Goal: Task Accomplishment & Management: Use online tool/utility

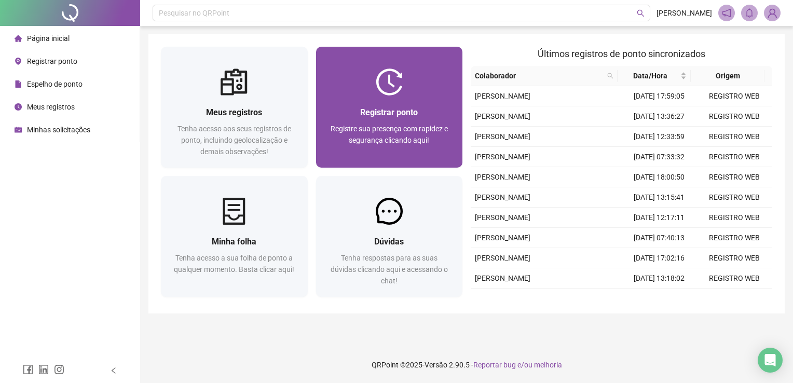
click at [391, 103] on div "Registrar ponto Registre sua presença com rapidez e segurança clicando aqui!" at bounding box center [389, 132] width 147 height 72
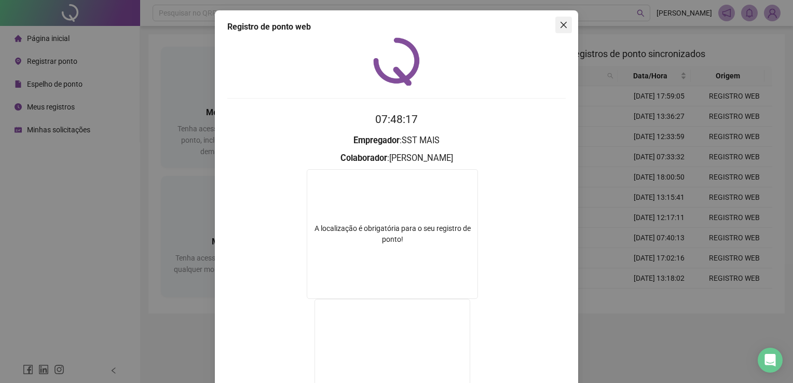
click at [560, 28] on icon "close" at bounding box center [564, 25] width 8 height 8
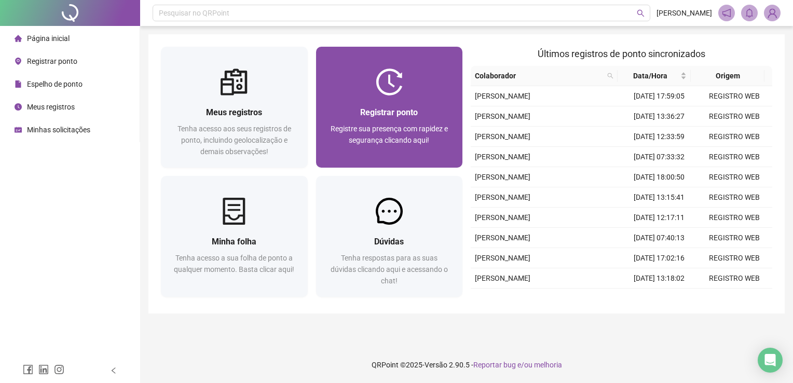
click at [366, 116] on span "Registrar ponto" at bounding box center [389, 112] width 58 height 10
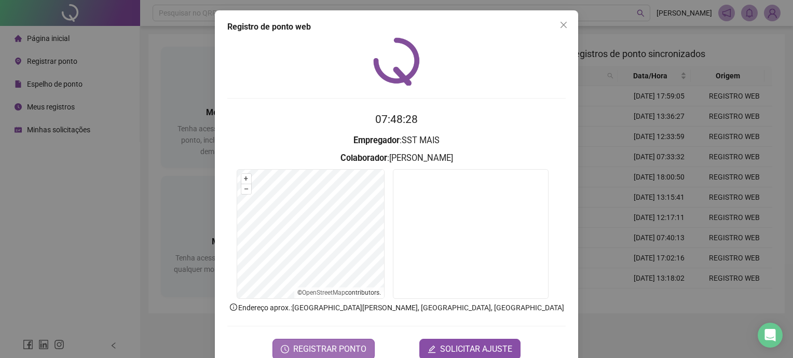
click at [336, 346] on span "REGISTRAR PONTO" at bounding box center [329, 349] width 73 height 12
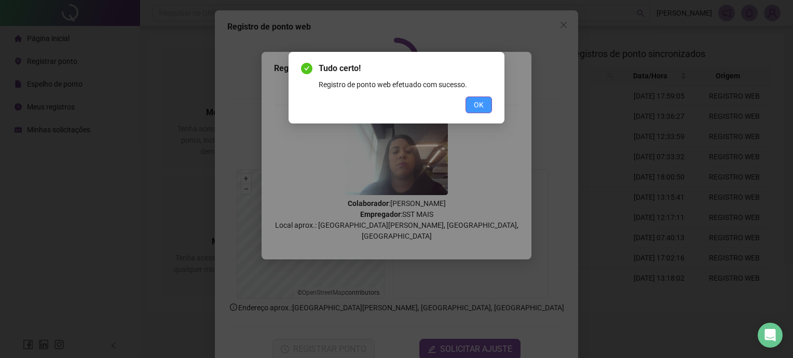
click at [472, 102] on button "OK" at bounding box center [479, 105] width 26 height 17
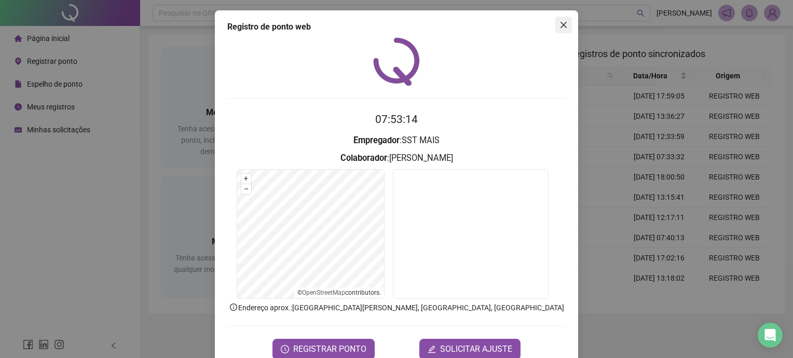
click at [560, 25] on icon "close" at bounding box center [564, 25] width 8 height 8
